Goal: Use online tool/utility: Utilize a website feature to perform a specific function

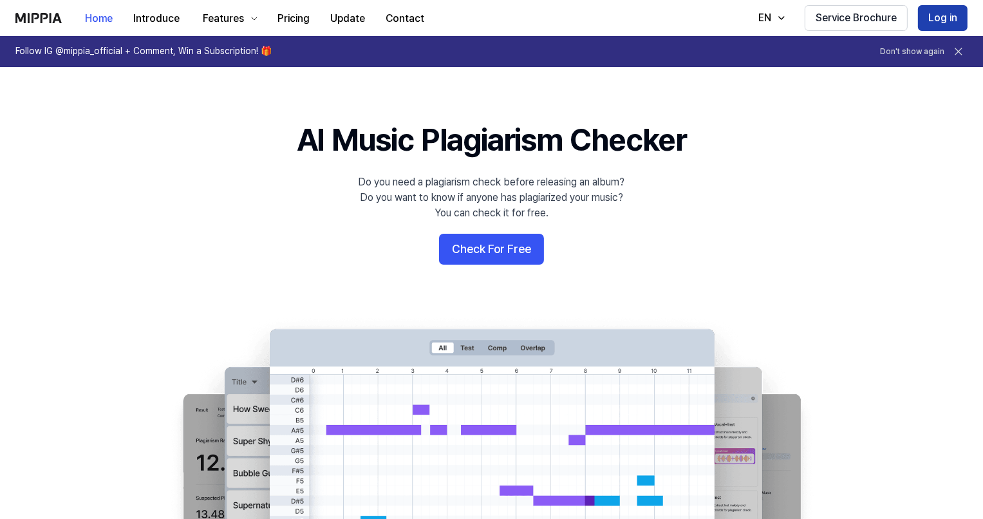
click at [949, 19] on button "Log in" at bounding box center [943, 18] width 50 height 26
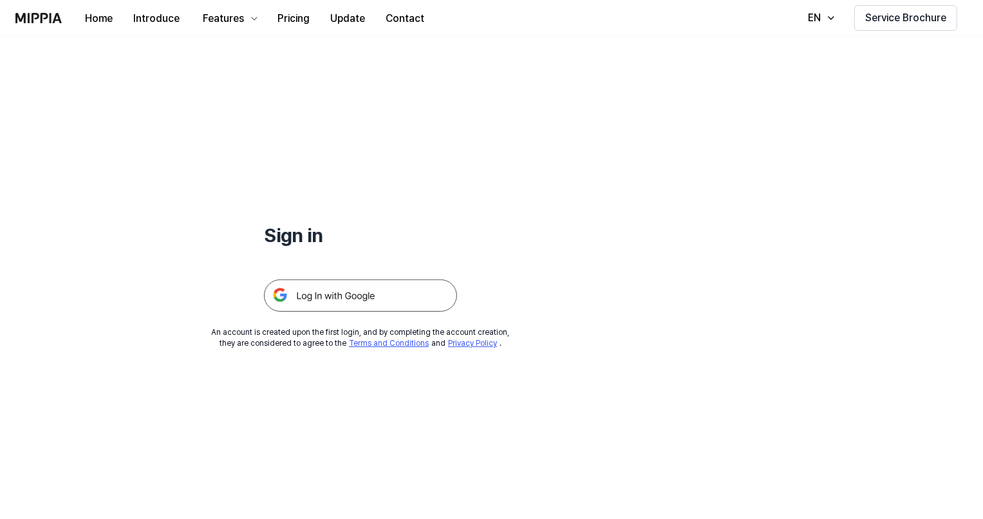
click at [402, 295] on img at bounding box center [360, 295] width 193 height 32
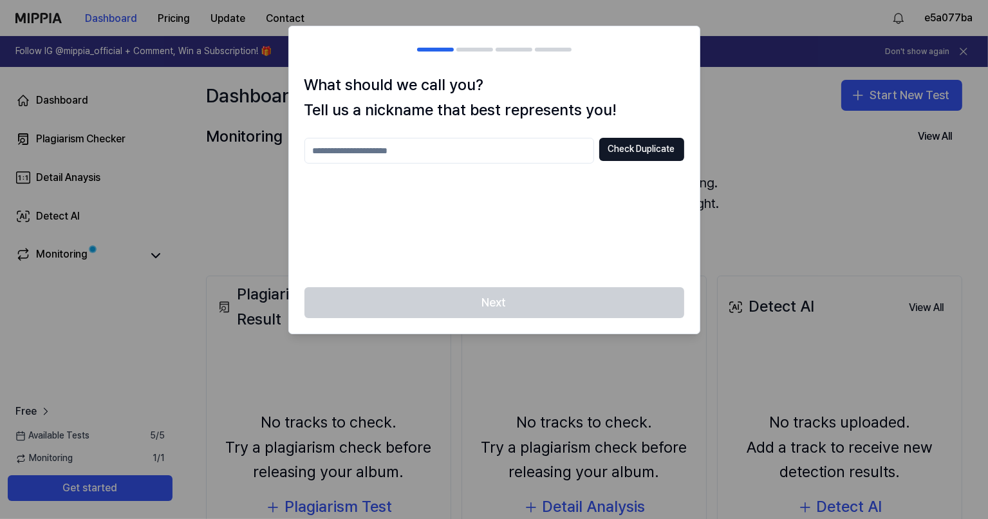
click at [429, 159] on input "text" at bounding box center [449, 151] width 290 height 26
type input "**"
click at [609, 152] on button "Check Duplicate" at bounding box center [641, 149] width 85 height 23
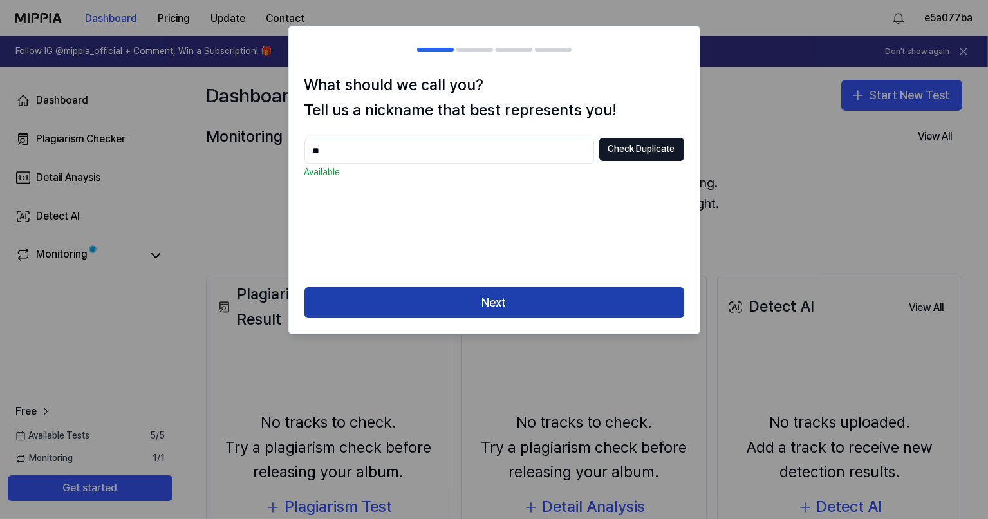
click at [526, 302] on button "Next" at bounding box center [494, 302] width 380 height 31
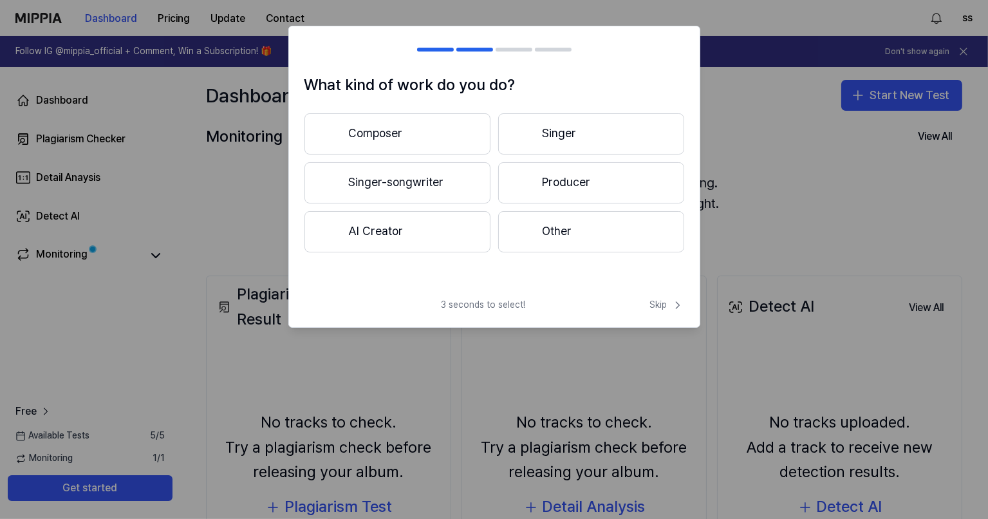
click at [577, 226] on button "Other" at bounding box center [591, 231] width 186 height 41
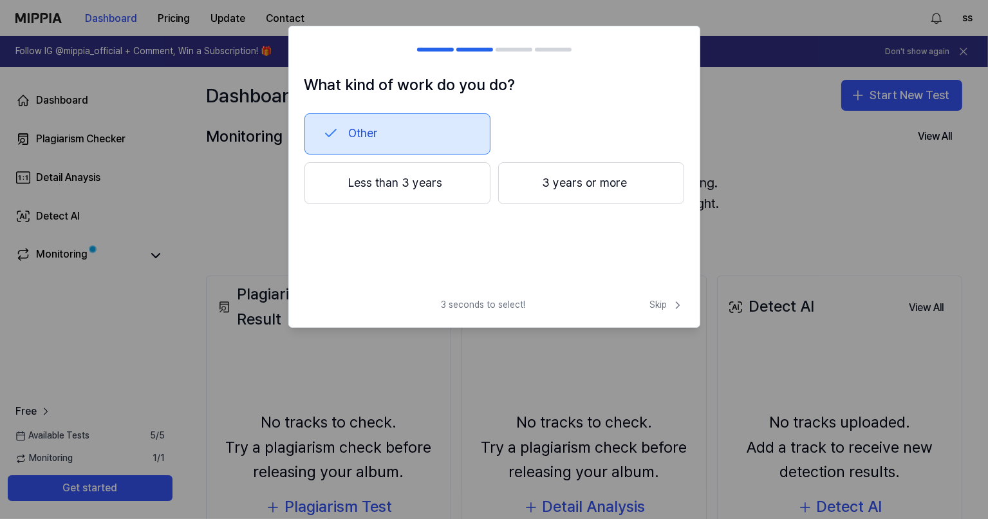
click at [523, 200] on button "3 years or more" at bounding box center [591, 183] width 186 height 42
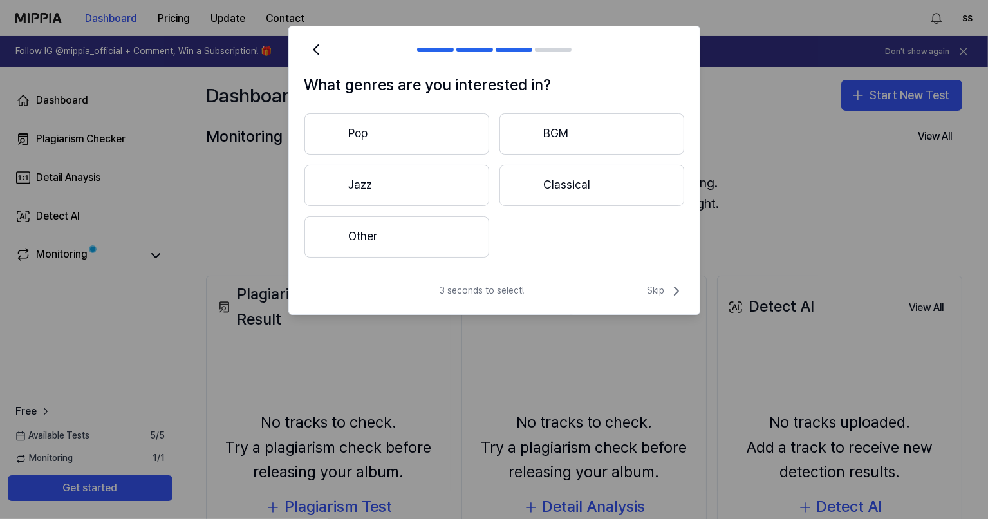
click at [445, 230] on button "Other" at bounding box center [396, 236] width 185 height 41
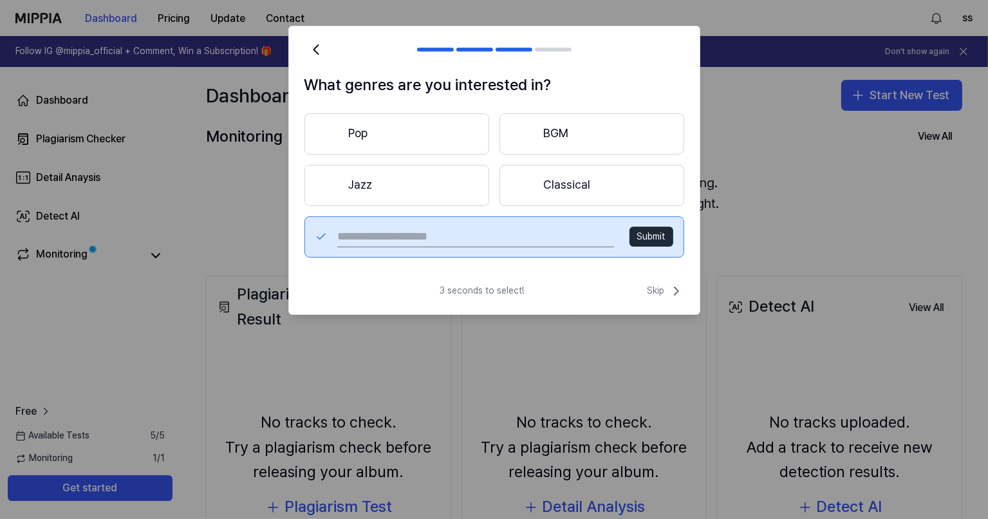
click at [452, 134] on button "Pop" at bounding box center [396, 133] width 185 height 41
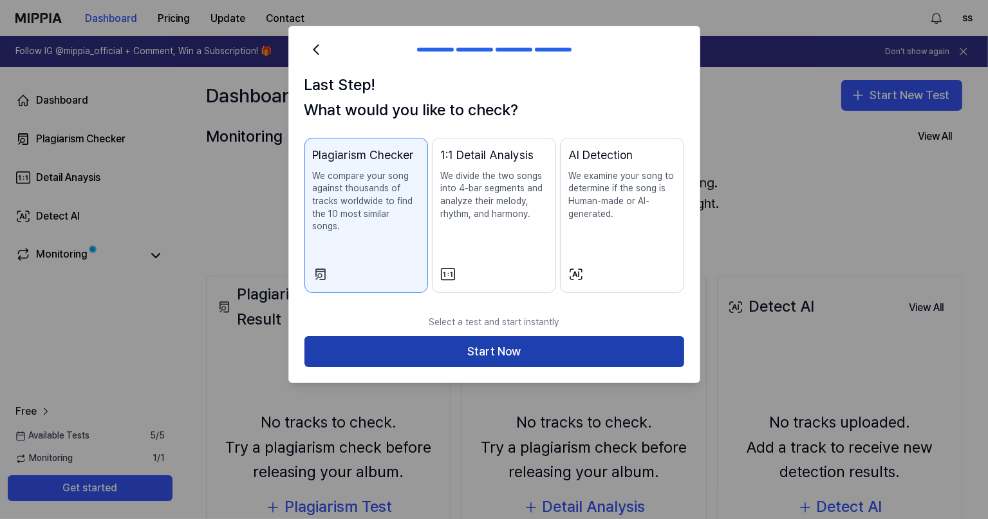
click at [487, 339] on button "Start Now" at bounding box center [494, 351] width 380 height 31
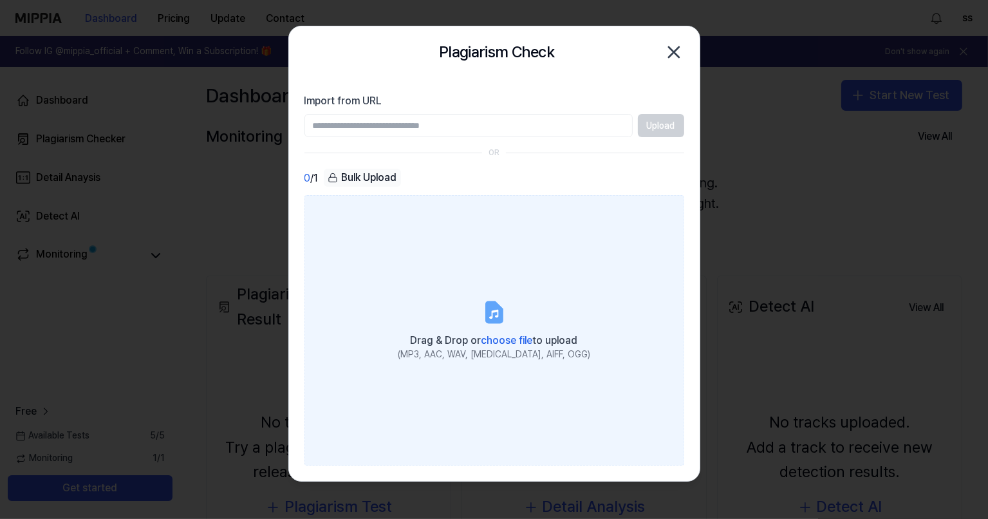
click at [454, 307] on label "Drag & Drop or choose file to upload (MP3, AAC, WAV, [MEDICAL_DATA], AIFF, OGG)" at bounding box center [494, 330] width 380 height 270
click at [0, 0] on input "Drag & Drop or choose file to upload (MP3, AAC, WAV, [MEDICAL_DATA], AIFF, OGG)" at bounding box center [0, 0] width 0 height 0
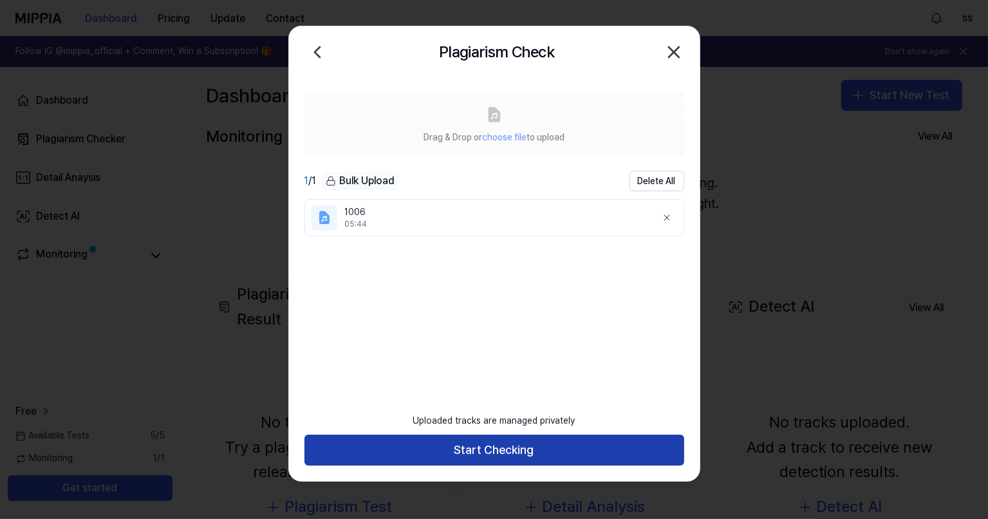
click at [384, 460] on button "Start Checking" at bounding box center [494, 449] width 380 height 31
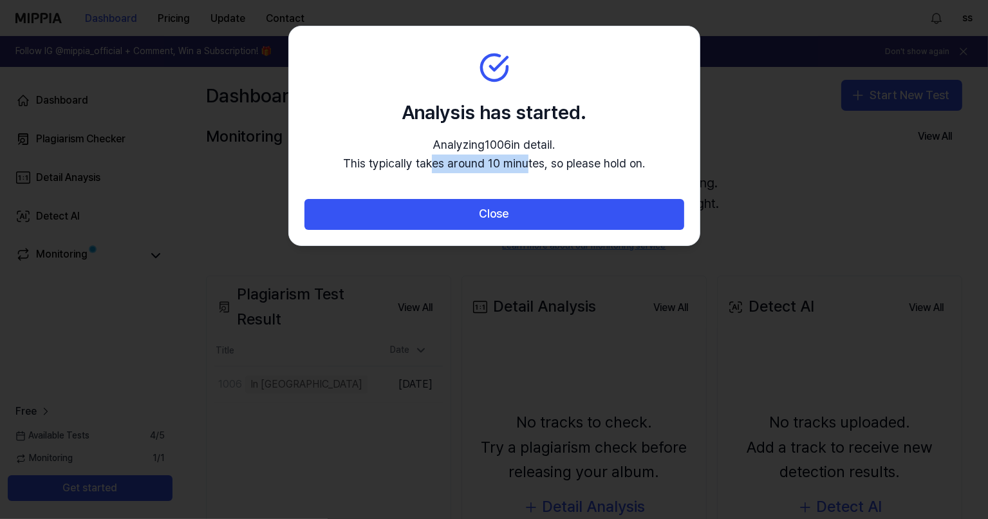
drag, startPoint x: 519, startPoint y: 171, endPoint x: 426, endPoint y: 171, distance: 93.3
click at [426, 171] on p "Analyzing 1006 in detail. This typically takes around 10 minutes, so please hol…" at bounding box center [494, 154] width 302 height 37
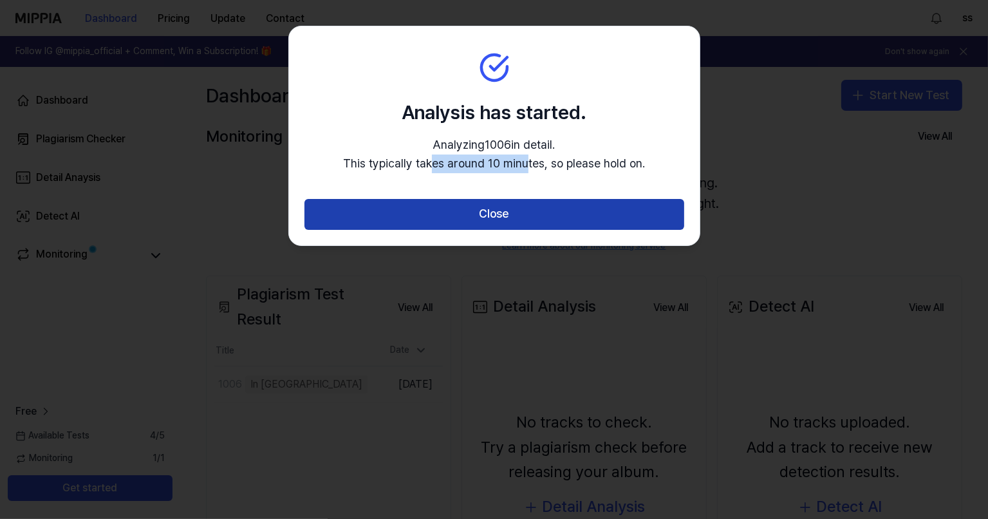
click at [454, 211] on button "Close" at bounding box center [494, 214] width 380 height 31
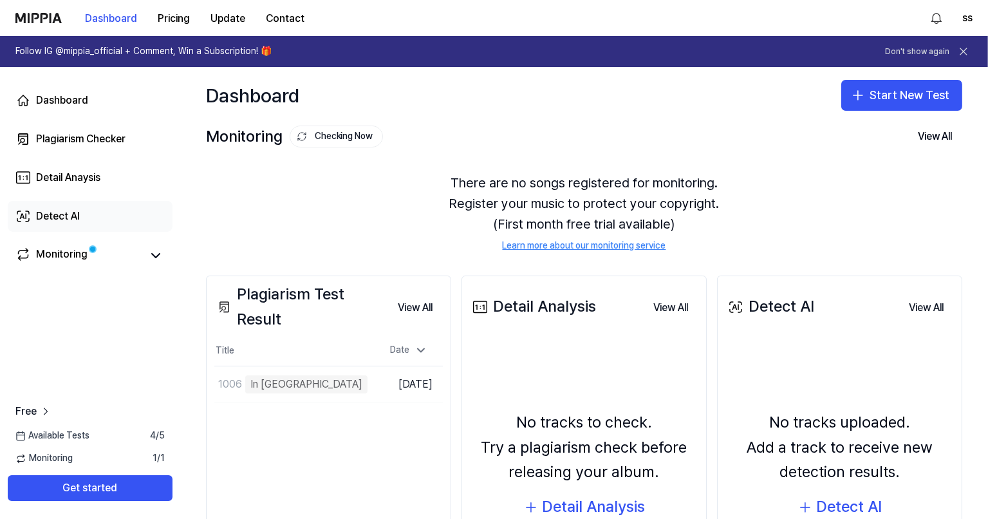
drag, startPoint x: 44, startPoint y: 221, endPoint x: 51, endPoint y: 228, distance: 10.1
click at [44, 221] on div "Detect AI" at bounding box center [58, 216] width 44 height 15
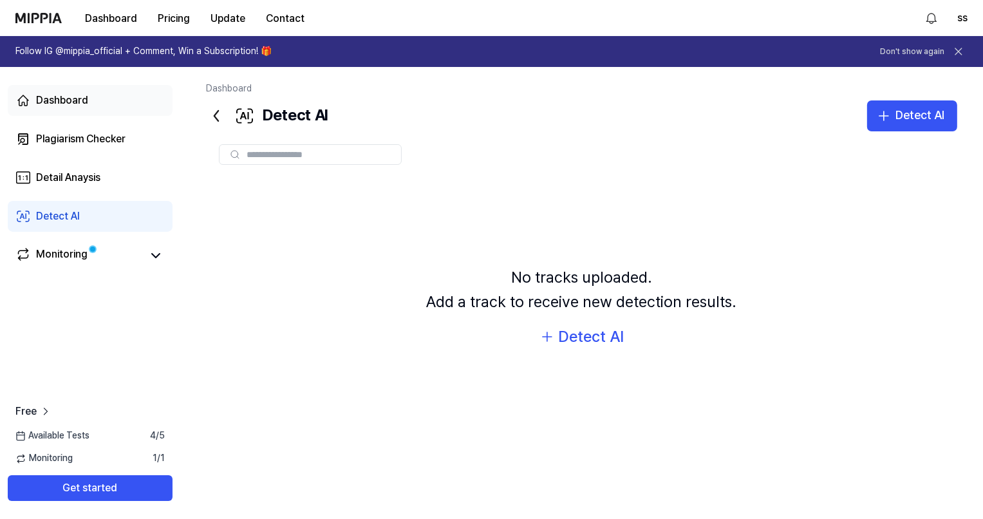
click at [86, 104] on div "Dashboard" at bounding box center [62, 100] width 52 height 15
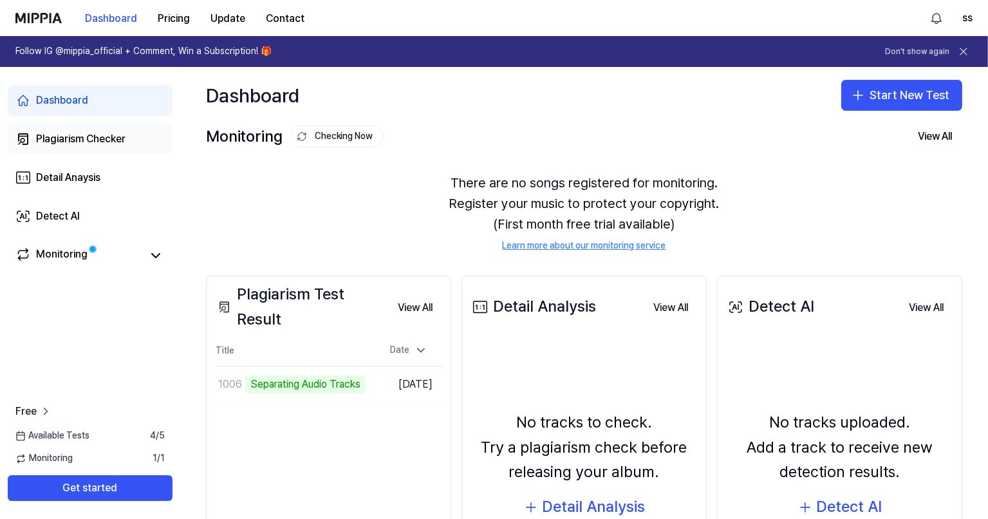
click at [75, 140] on div "Plagiarism Checker" at bounding box center [80, 138] width 89 height 15
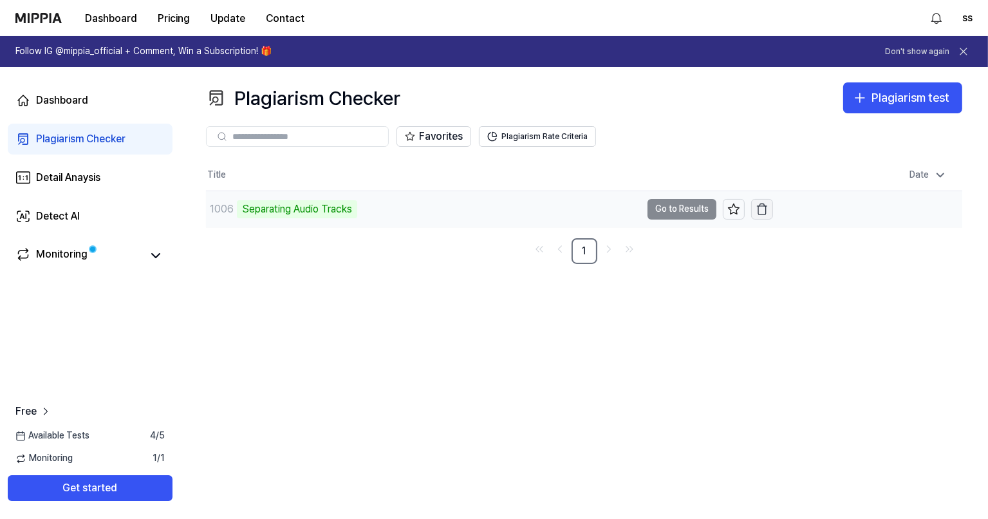
click at [760, 214] on icon "button" at bounding box center [762, 210] width 8 height 8
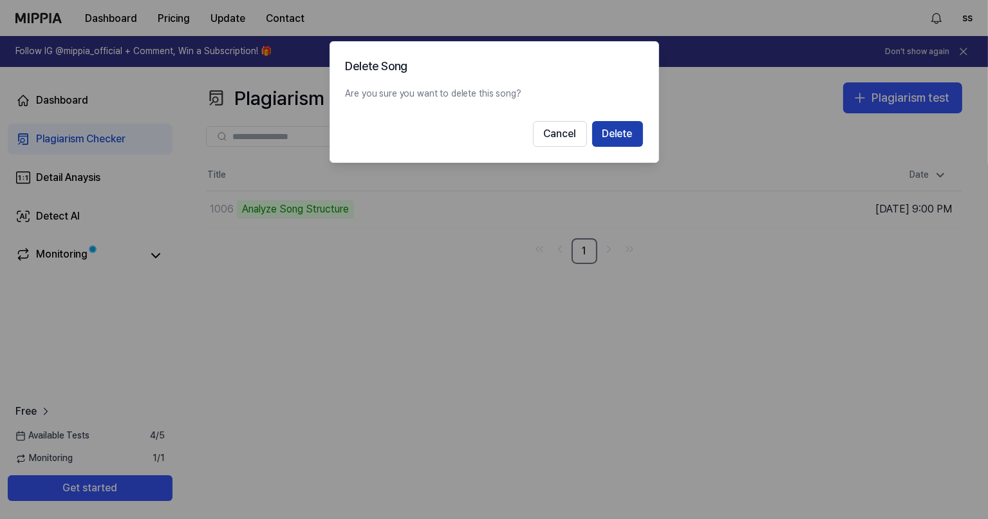
click at [609, 132] on button "Delete" at bounding box center [617, 134] width 51 height 26
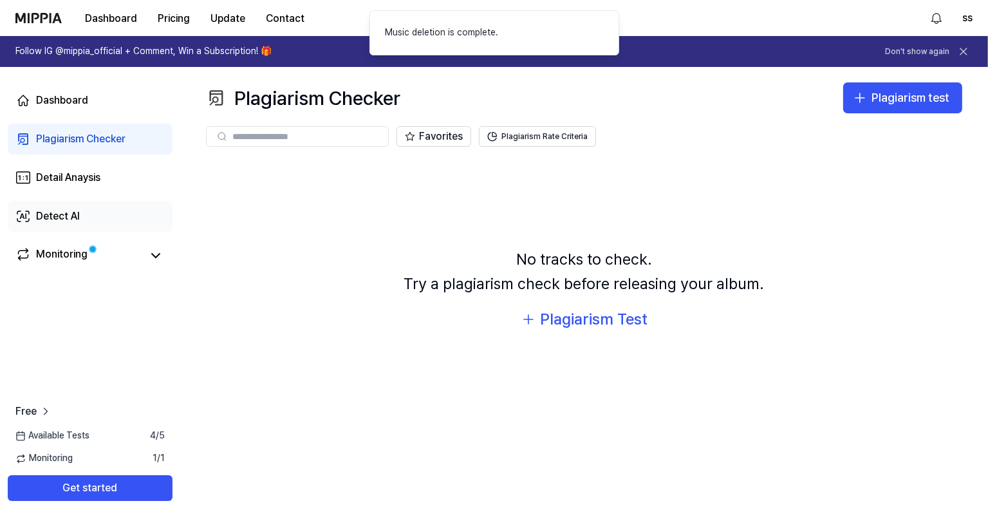
click at [89, 205] on link "Detect AI" at bounding box center [90, 216] width 165 height 31
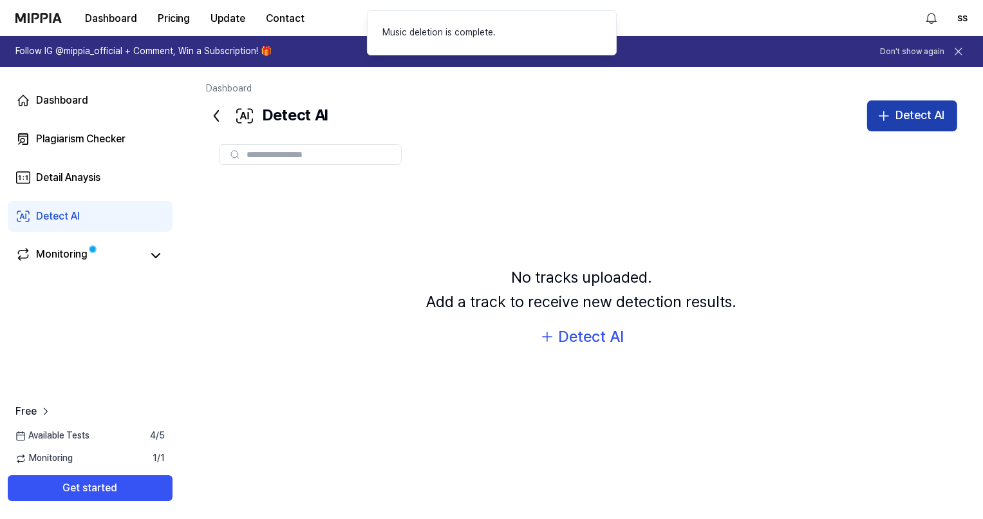
click at [926, 118] on div "Detect AI" at bounding box center [919, 115] width 49 height 19
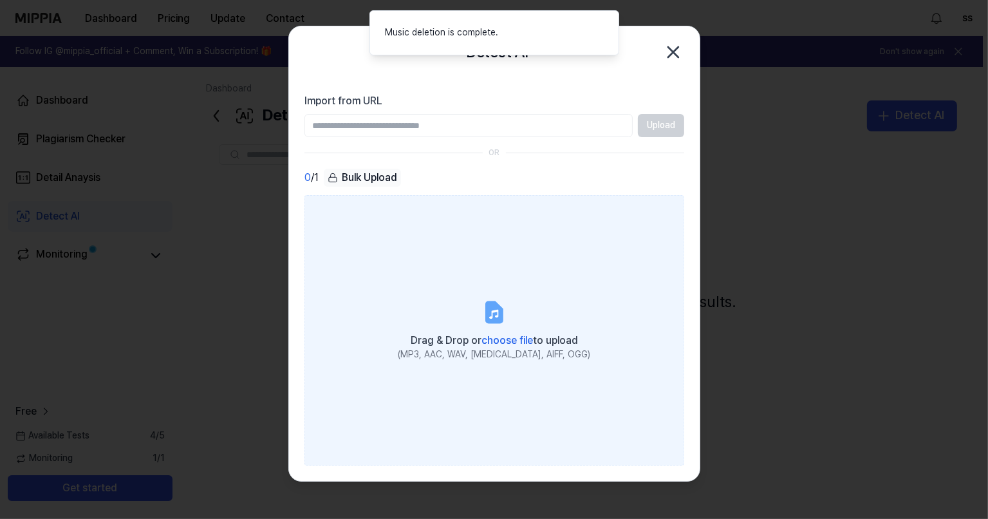
click at [492, 292] on label "Drag & Drop or choose file to upload (MP3, AAC, WAV, [MEDICAL_DATA], AIFF, OGG)" at bounding box center [494, 330] width 380 height 270
click at [0, 0] on input "Drag & Drop or choose file to upload (MP3, AAC, WAV, [MEDICAL_DATA], AIFF, OGG)" at bounding box center [0, 0] width 0 height 0
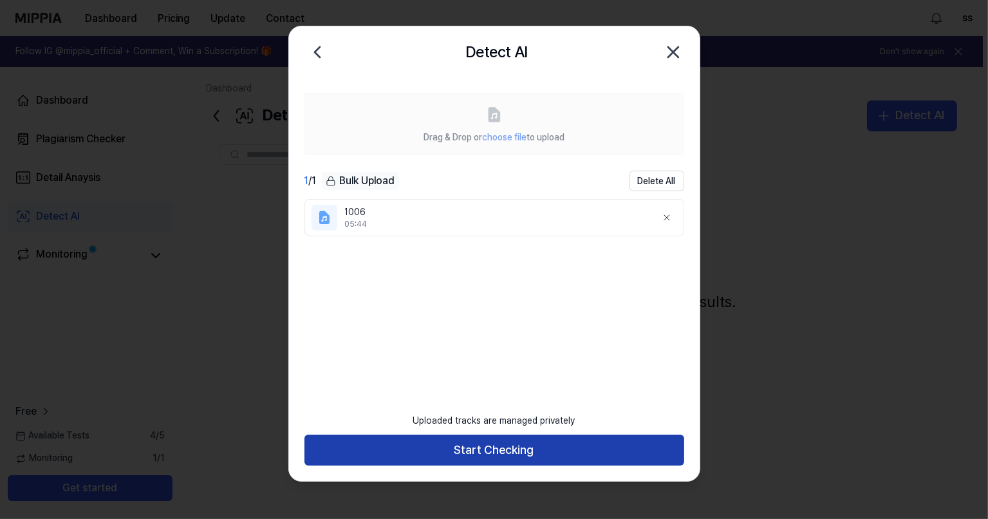
click at [585, 459] on button "Start Checking" at bounding box center [494, 449] width 380 height 31
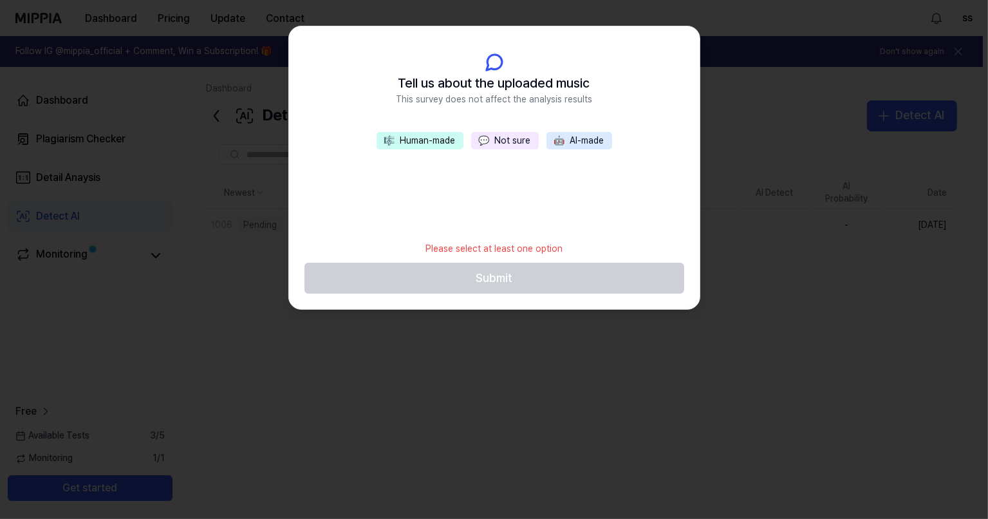
click at [518, 142] on button "💬 Not sure" at bounding box center [505, 141] width 68 height 18
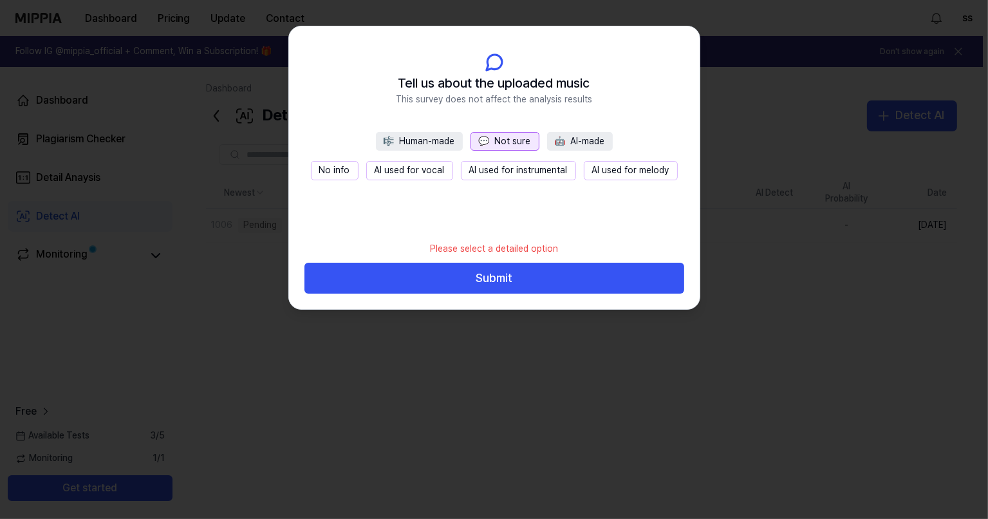
click at [330, 173] on button "No info" at bounding box center [335, 170] width 48 height 19
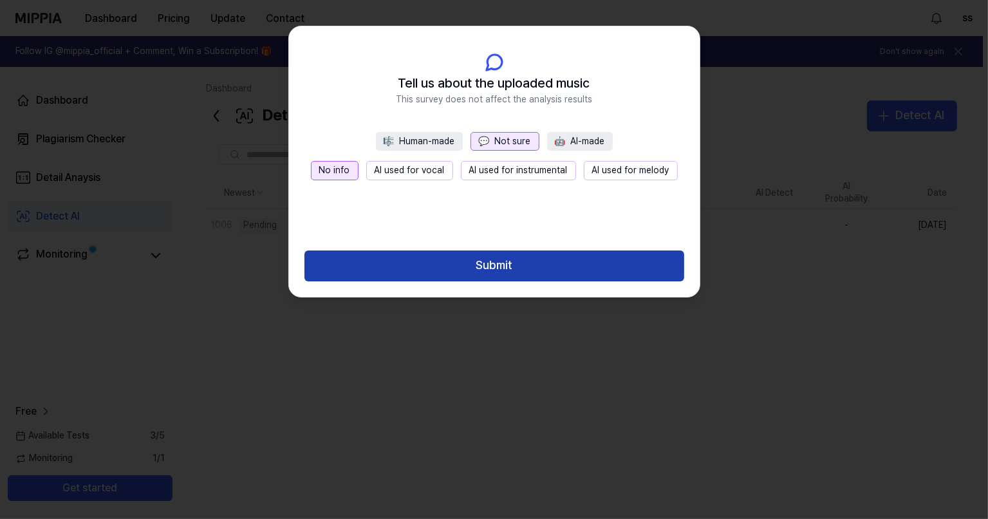
click at [442, 266] on button "Submit" at bounding box center [494, 265] width 380 height 31
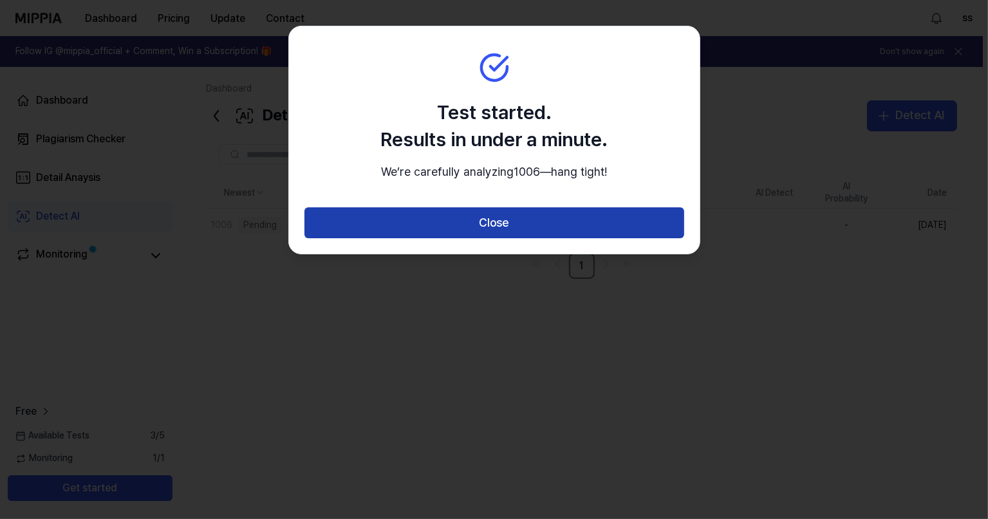
click at [513, 238] on button "Close" at bounding box center [494, 222] width 380 height 31
